Goal: Complete Application Form: Complete application form

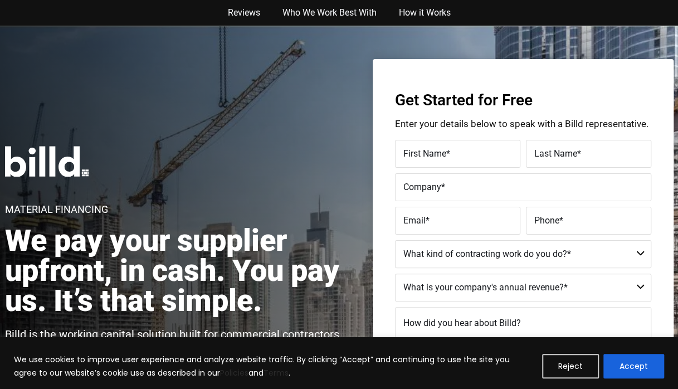
click at [475, 155] on label "First Name *" at bounding box center [458, 154] width 109 height 16
click at [475, 155] on input "First Name *" at bounding box center [457, 154] width 125 height 28
type input "Misam"
type input "[PERSON_NAME]"
type input "Savannah College of Art and Design"
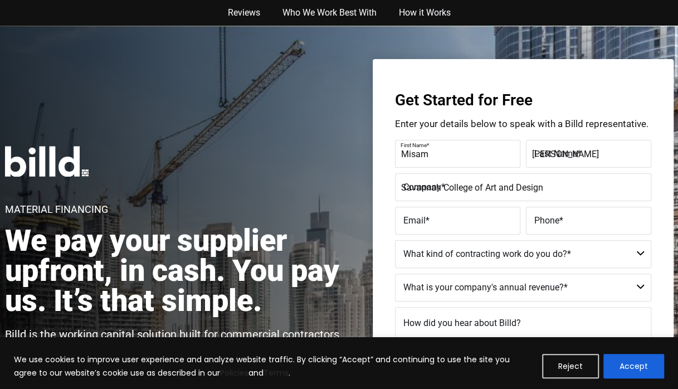
type input "[EMAIL_ADDRESS][DOMAIN_NAME]"
type input "[PHONE_NUMBER]"
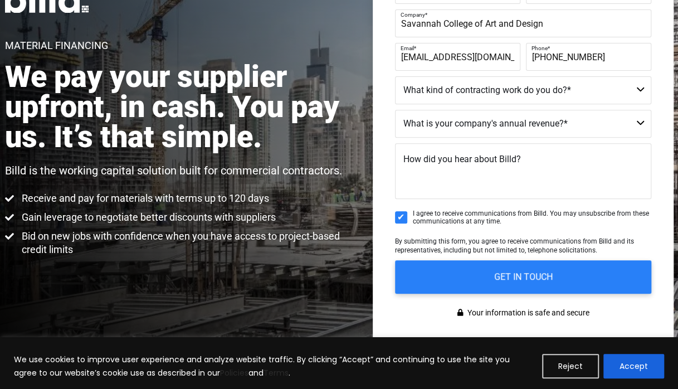
scroll to position [167, 0]
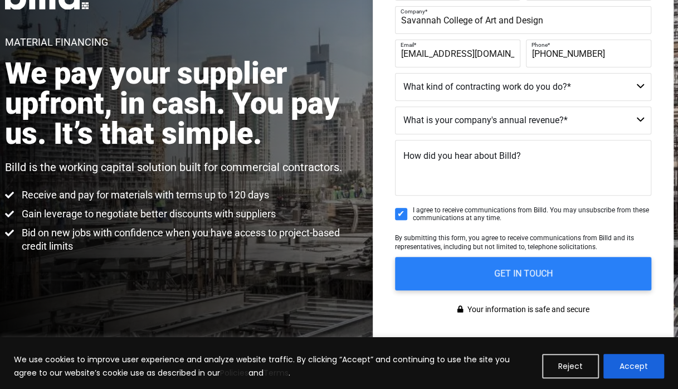
click at [498, 91] on select "Commercial Commercial and Residential Residential Not a Contractor" at bounding box center [523, 87] width 256 height 28
select select "Not a Contractor"
click at [395, 73] on select "Commercial Commercial and Residential Residential Not a Contractor" at bounding box center [523, 87] width 256 height 28
click at [494, 122] on select "$40M + $25M - $40M $8M - $25M $4M - $8M $2M - $4M $1M - $2M Less than $1M" at bounding box center [523, 120] width 256 height 28
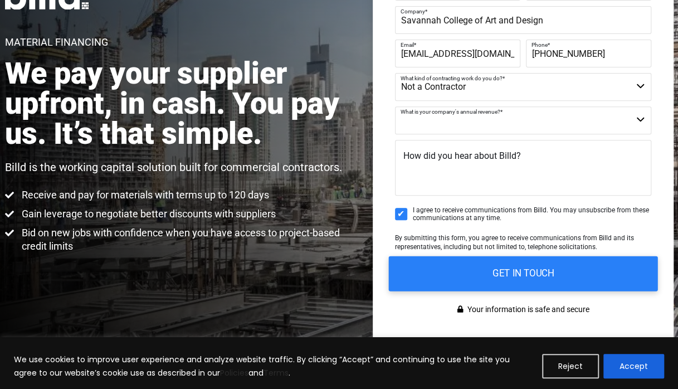
select select "Less than $1M"
click at [395, 106] on select "$40M + $25M - $40M $8M - $25M $4M - $8M $2M - $4M $1M - $2M Less than $1M" at bounding box center [523, 120] width 256 height 28
click at [473, 272] on input "GET IN TOUCH" at bounding box center [523, 273] width 269 height 35
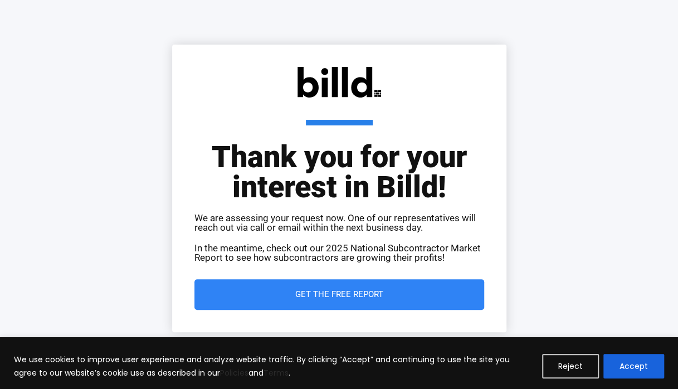
drag, startPoint x: 678, startPoint y: 103, endPoint x: 504, endPoint y: 114, distance: 174.3
click at [673, 107] on div "Thank you for your interest in Billd! We are assessing your request now. One of…" at bounding box center [339, 188] width 678 height 377
click at [231, 291] on span "Get the Free Report" at bounding box center [339, 294] width 245 height 8
